Goal: Check status: Check status

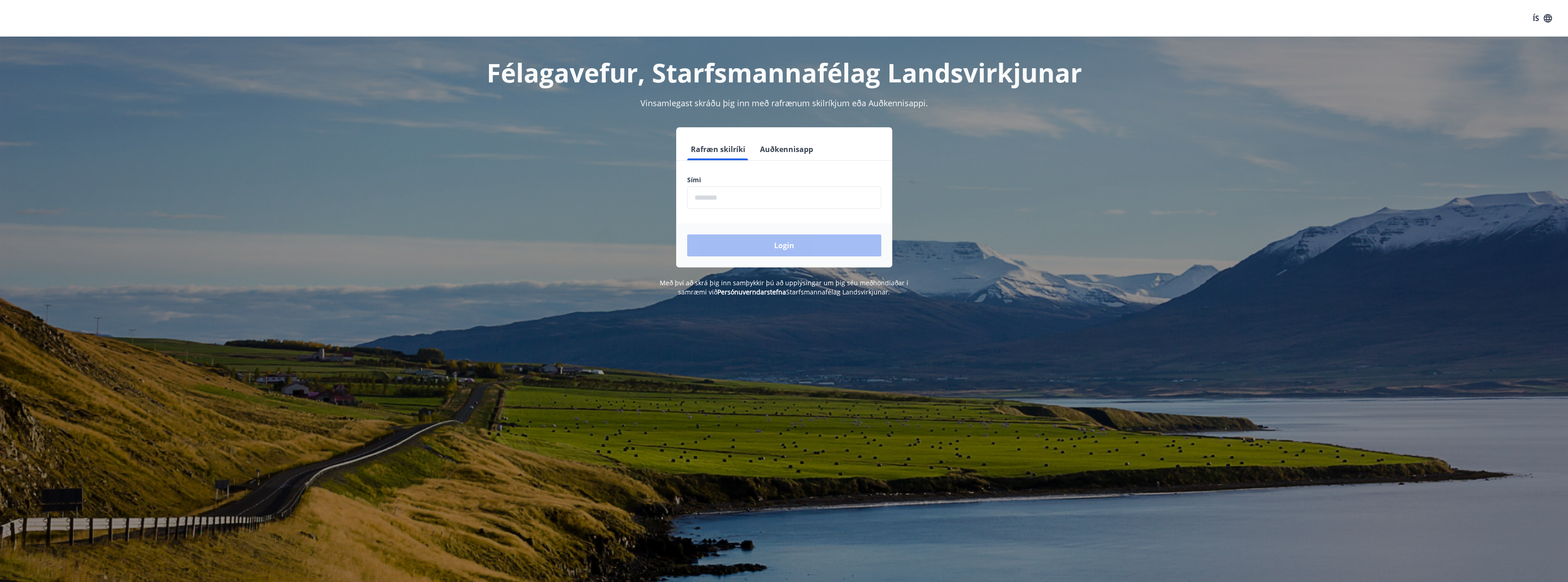
click at [718, 201] on input "phone" at bounding box center [784, 197] width 194 height 23
type input "********"
click at [687, 234] on button "Login" at bounding box center [784, 245] width 194 height 22
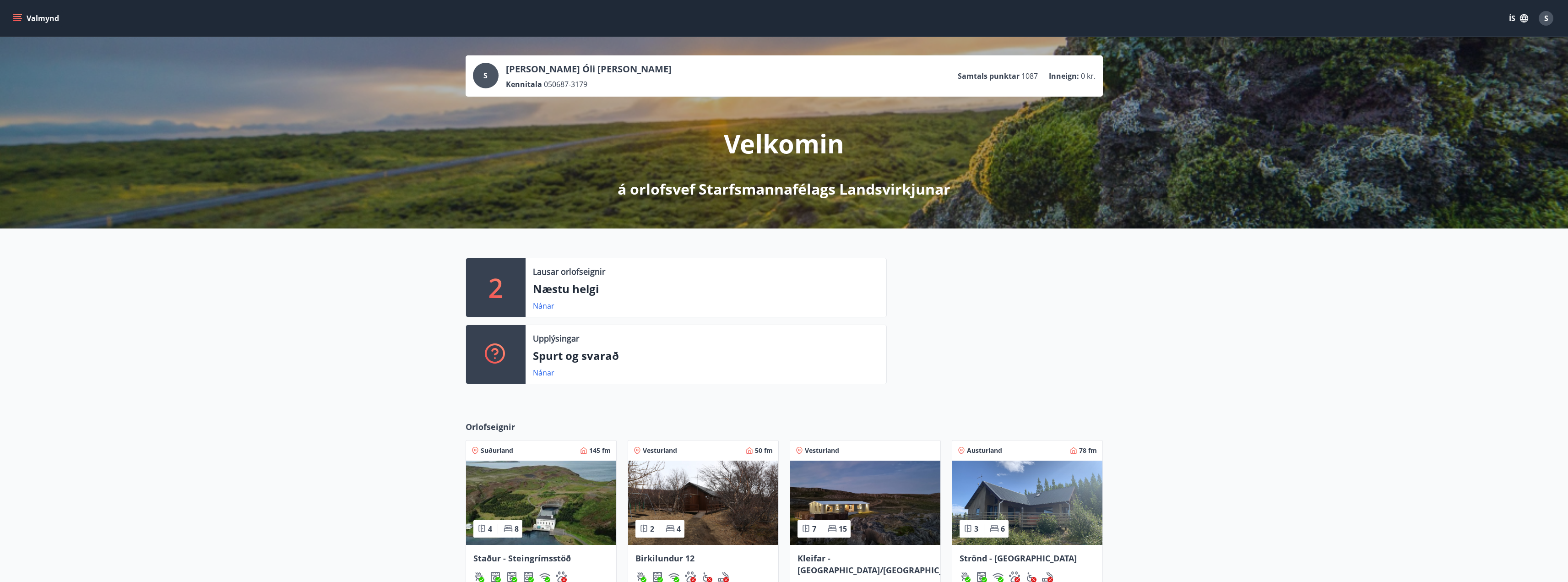
click at [19, 13] on button "Valmynd" at bounding box center [37, 18] width 52 height 17
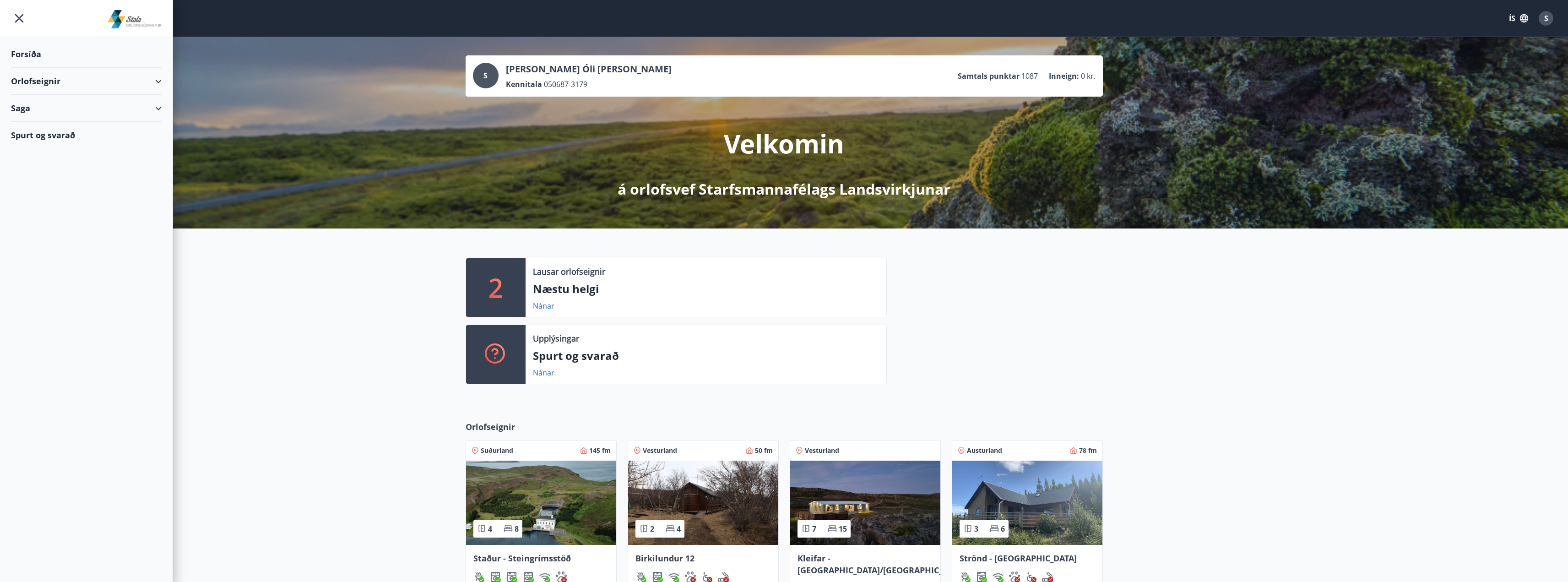
click at [22, 105] on div "Saga" at bounding box center [86, 108] width 150 height 27
click at [30, 131] on div "Bókanir" at bounding box center [86, 131] width 136 height 19
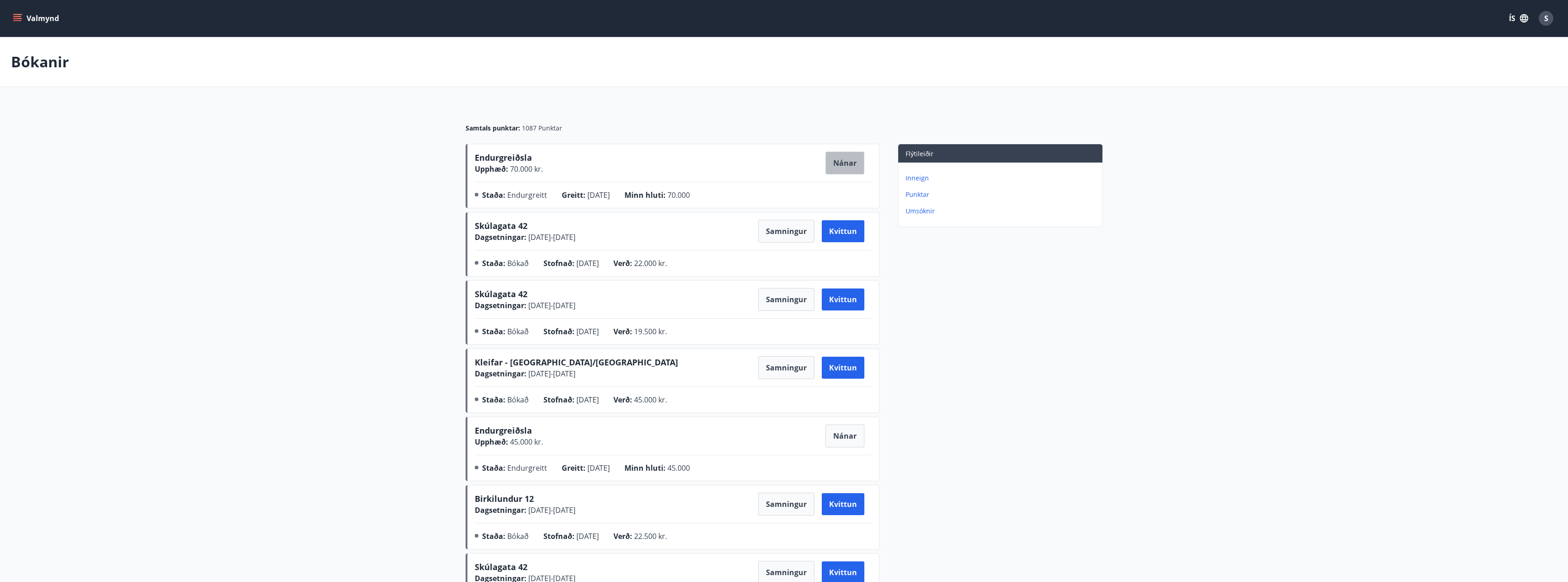
click at [845, 166] on button "Nánar" at bounding box center [845, 163] width 39 height 23
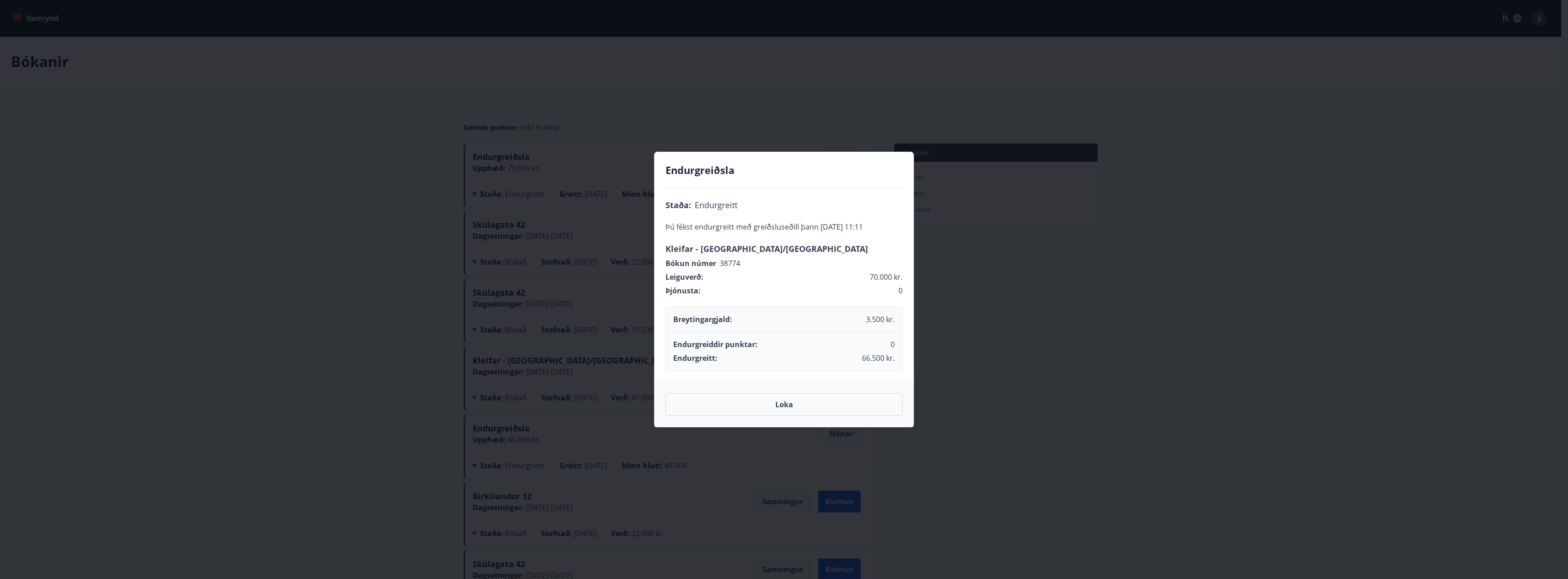
drag, startPoint x: 875, startPoint y: 225, endPoint x: 661, endPoint y: 198, distance: 215.7
click at [661, 198] on div "Staða : Endurgreitt Þú fékst endurgreitt með greiðsluseðill þann [DATE] 11:11 K…" at bounding box center [783, 285] width 259 height 193
drag, startPoint x: 883, startPoint y: 226, endPoint x: 663, endPoint y: 196, distance: 222.0
click at [663, 196] on div "Staða : Endurgreitt Þú fékst endurgreitt með greiðsluseðill þann [DATE] 11:11 K…" at bounding box center [783, 285] width 259 height 193
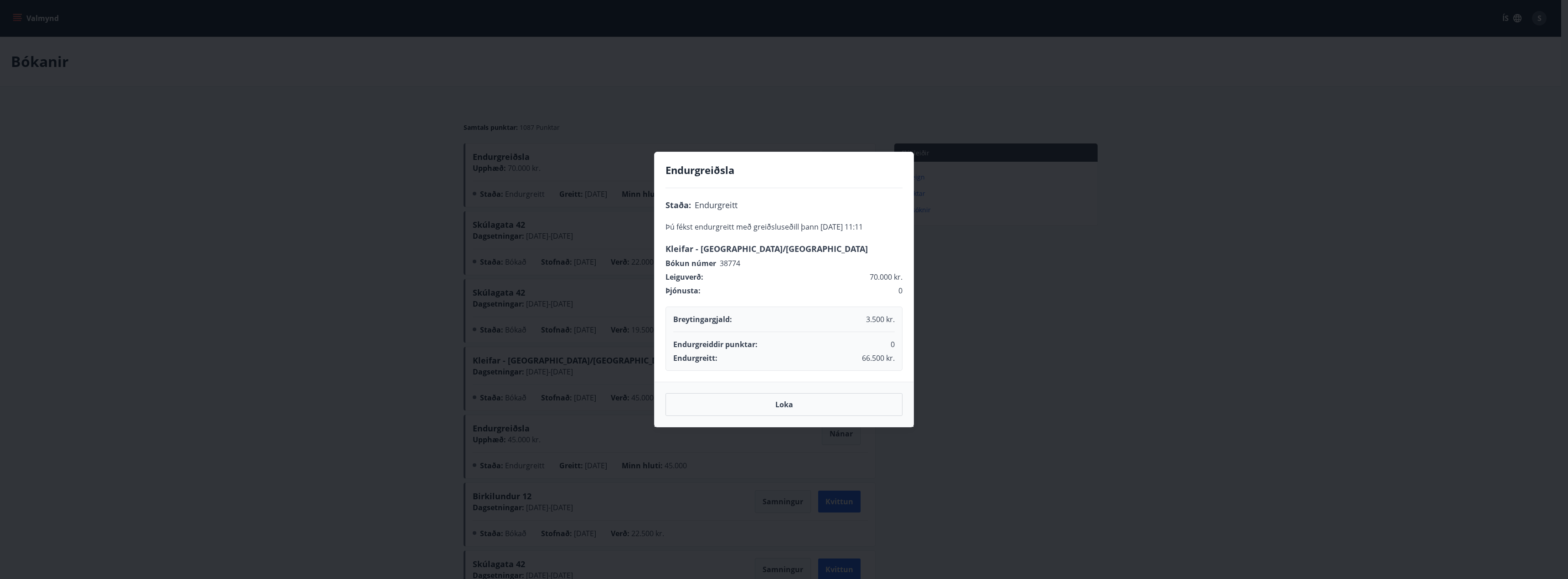
click at [874, 235] on div "Staða : Endurgreitt Þú fékst endurgreitt með greiðsluseðill þann [DATE] 11:11 K…" at bounding box center [783, 285] width 259 height 193
click at [789, 405] on button "Loka" at bounding box center [783, 404] width 237 height 23
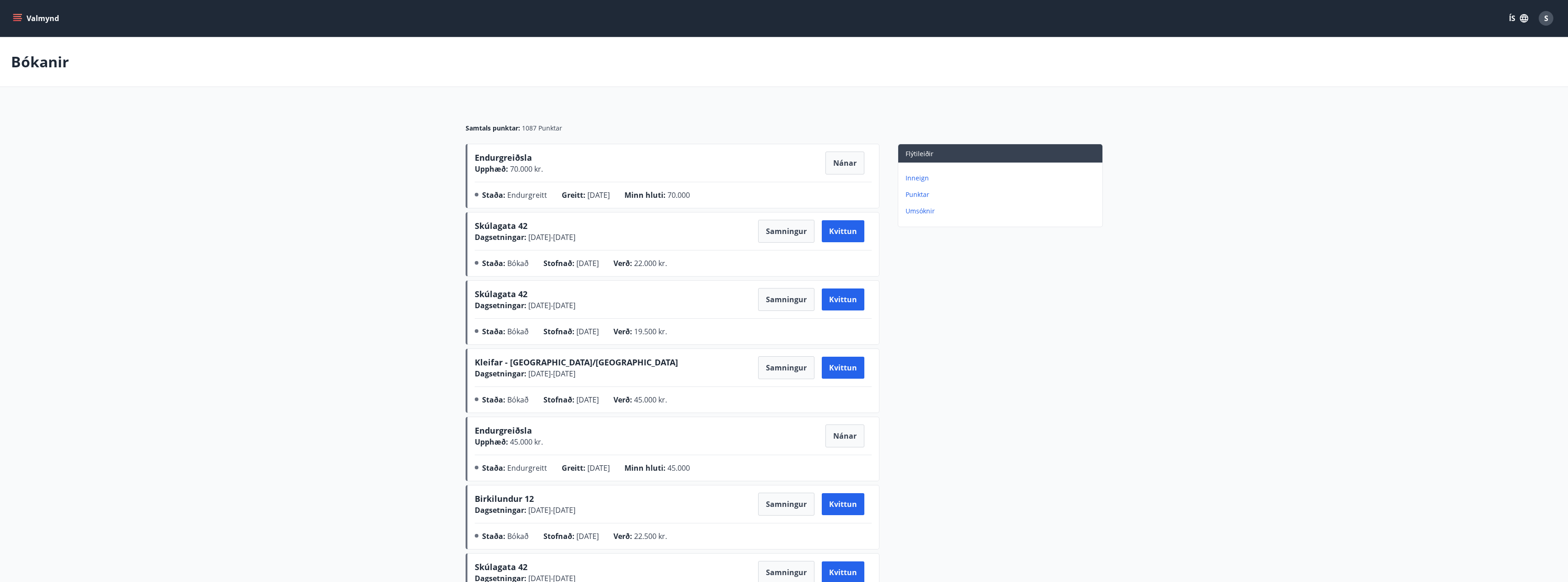
click at [34, 21] on button "Valmynd" at bounding box center [37, 18] width 52 height 17
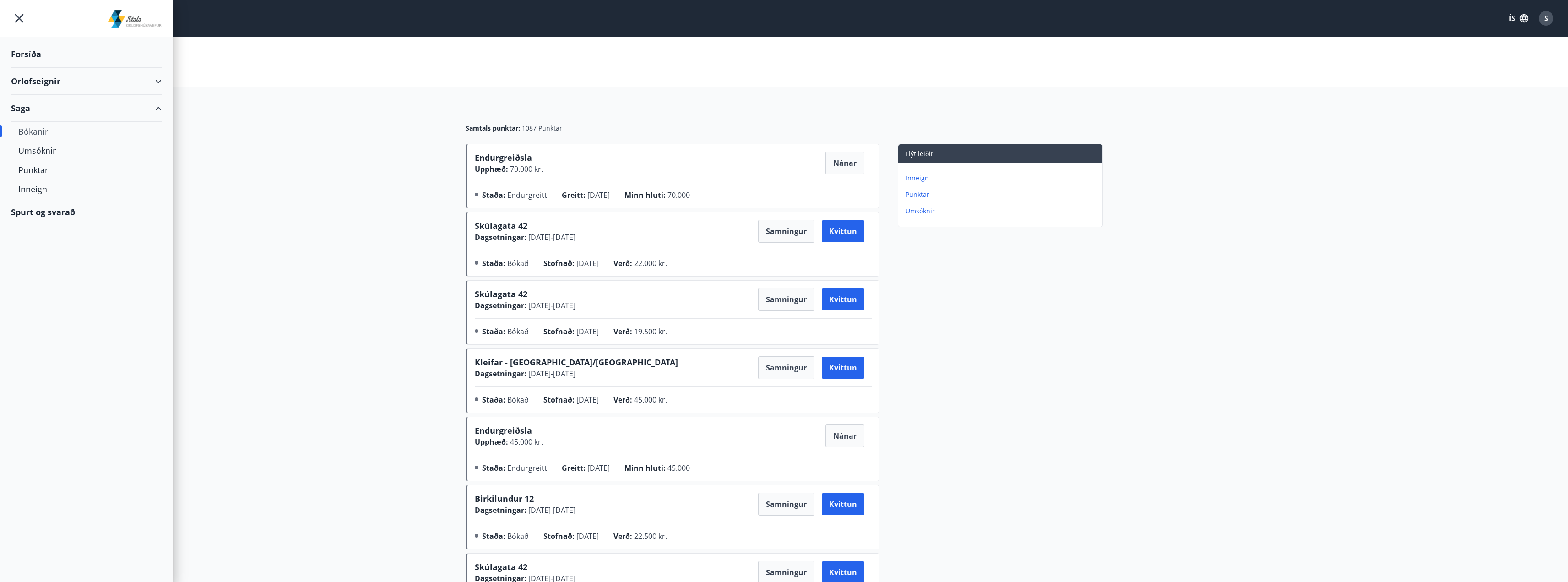
click at [24, 113] on div "Saga" at bounding box center [86, 108] width 150 height 27
click at [30, 152] on div "Umsóknir" at bounding box center [86, 150] width 136 height 19
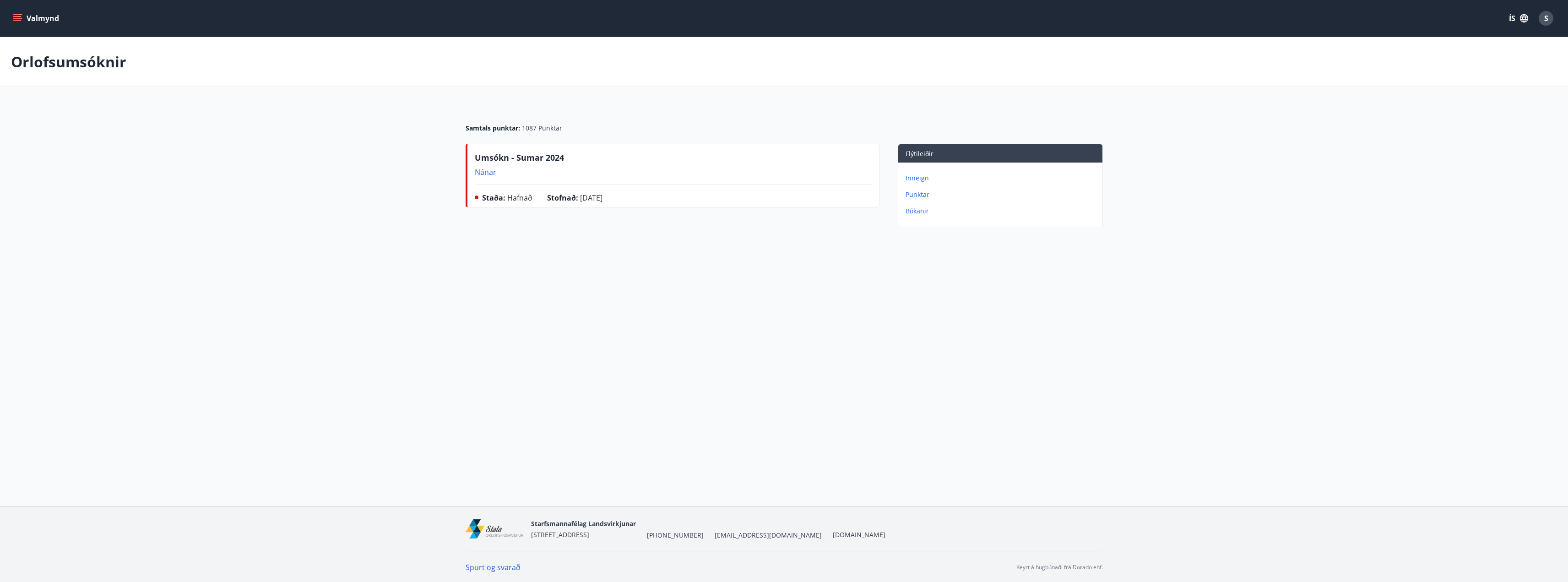
click at [488, 172] on p "Nánar" at bounding box center [520, 172] width 89 height 10
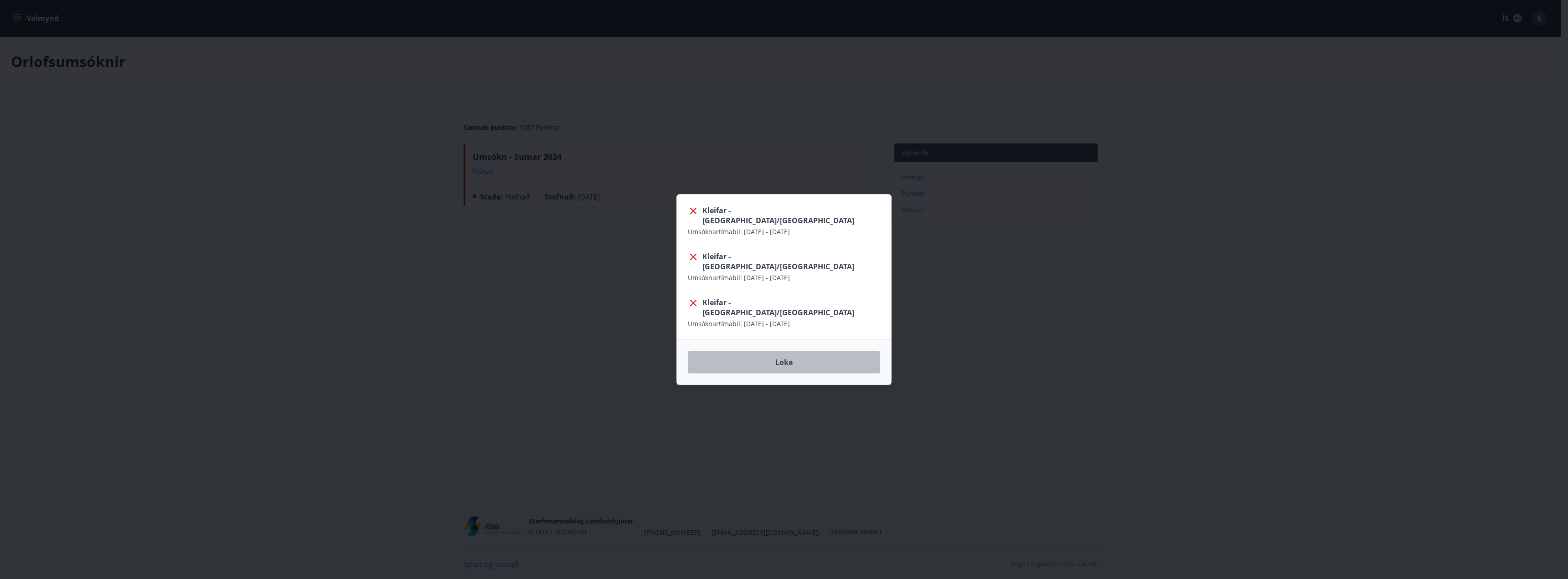
click at [732, 360] on button "Loka" at bounding box center [784, 362] width 192 height 23
